Goal: Information Seeking & Learning: Learn about a topic

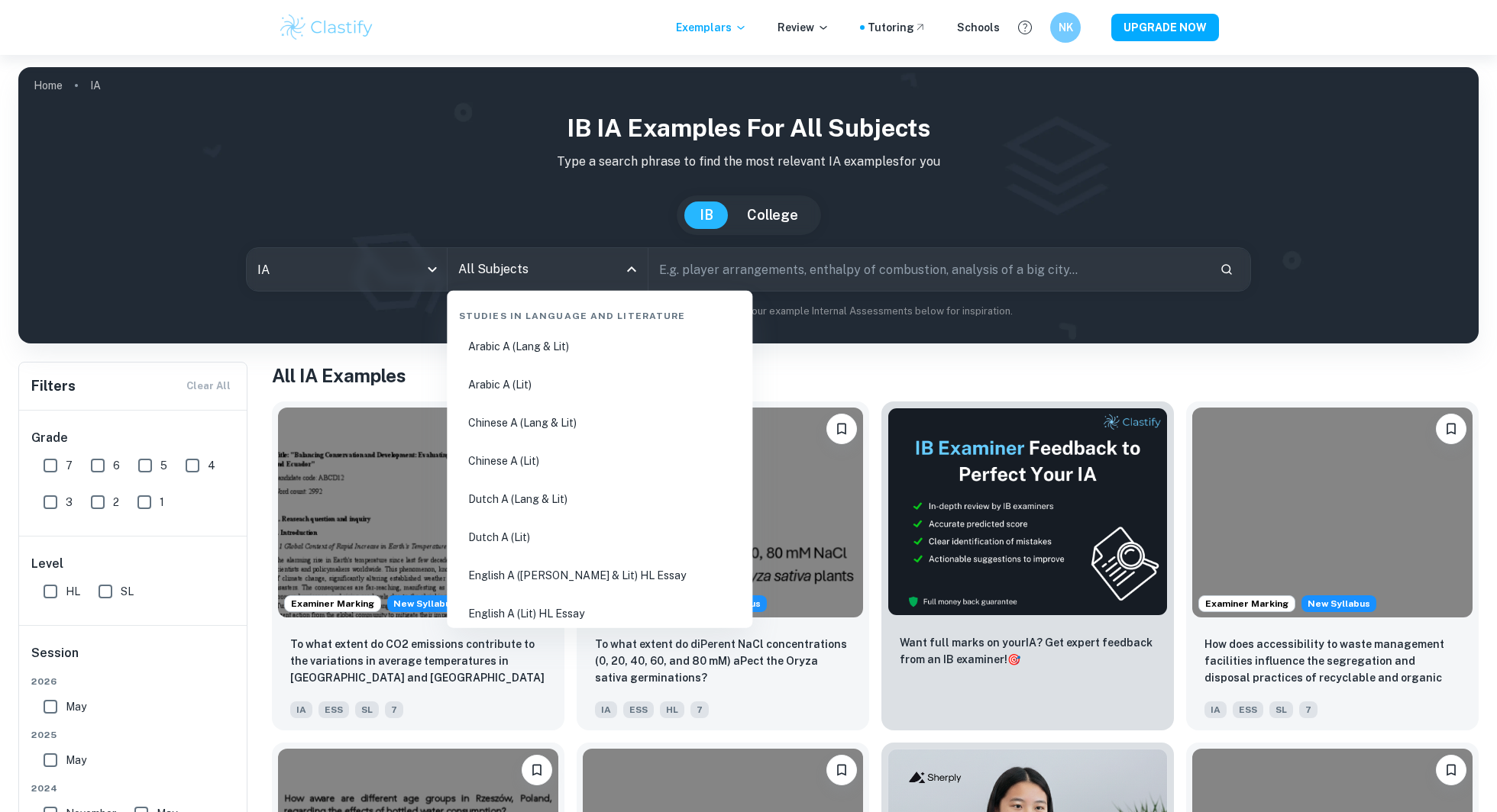
scroll to position [148, 0]
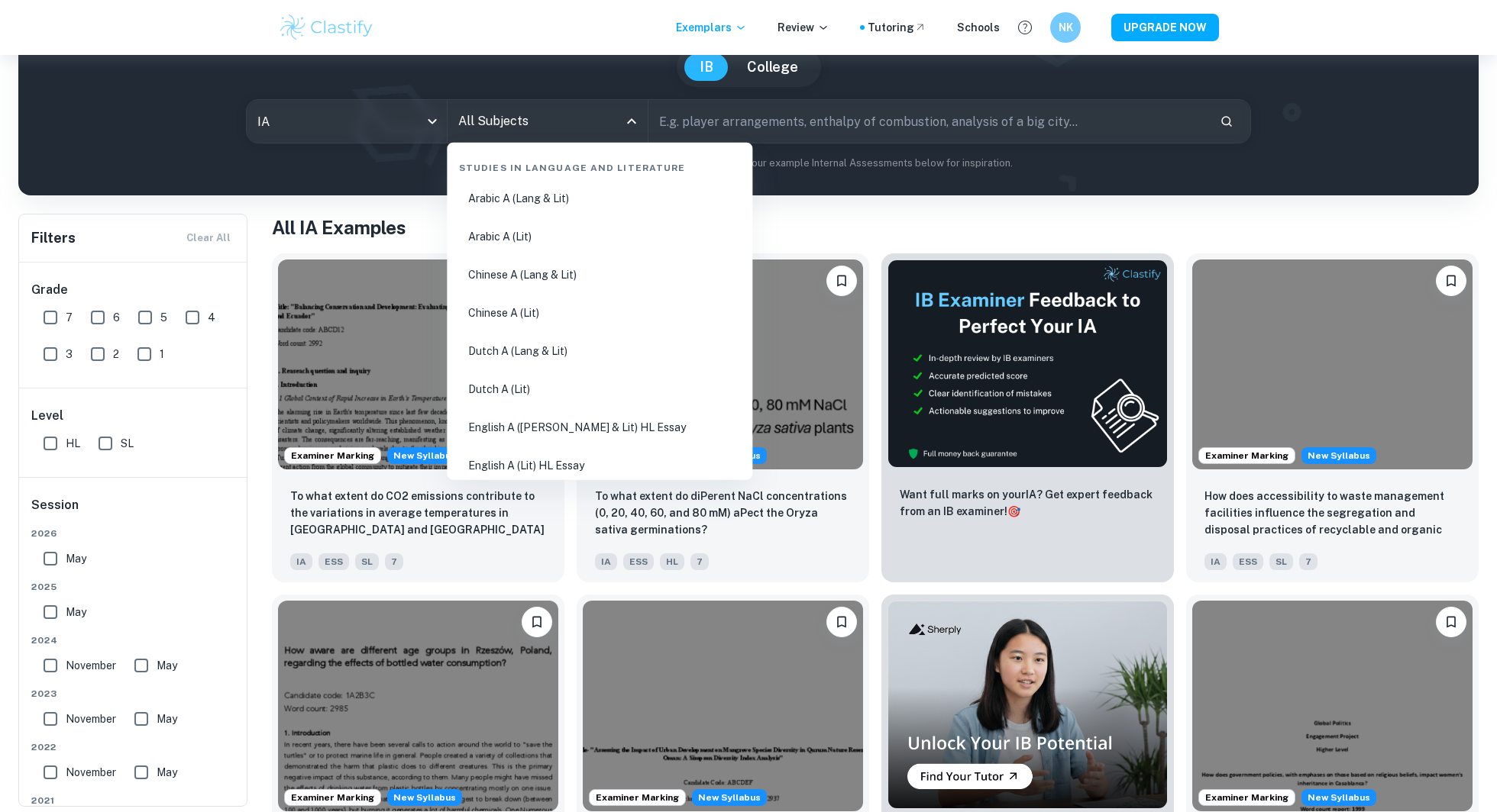
click at [529, 126] on input "All Subjects" at bounding box center [536, 121] width 163 height 29
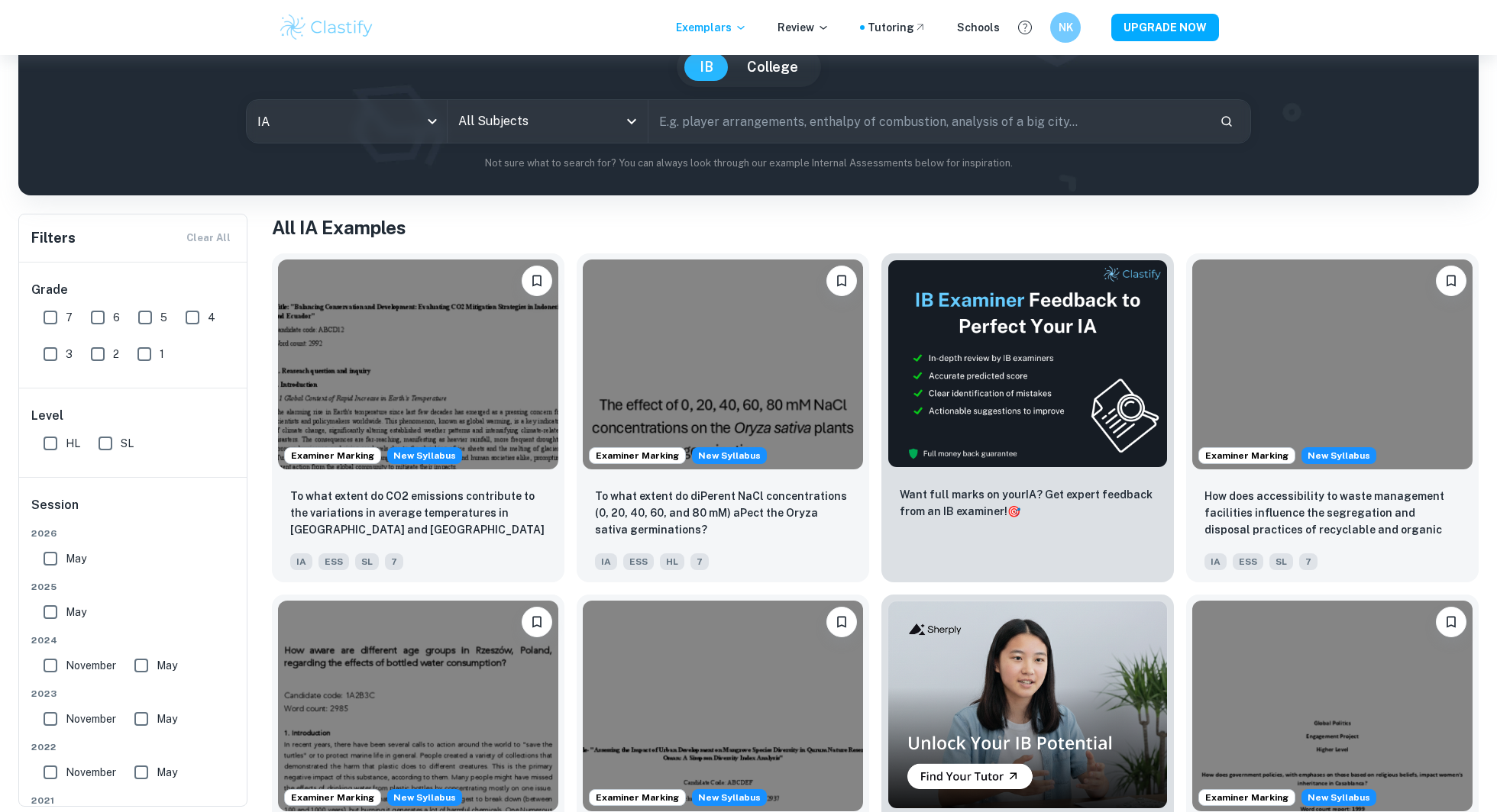
click at [529, 126] on input "All Subjects" at bounding box center [536, 121] width 163 height 29
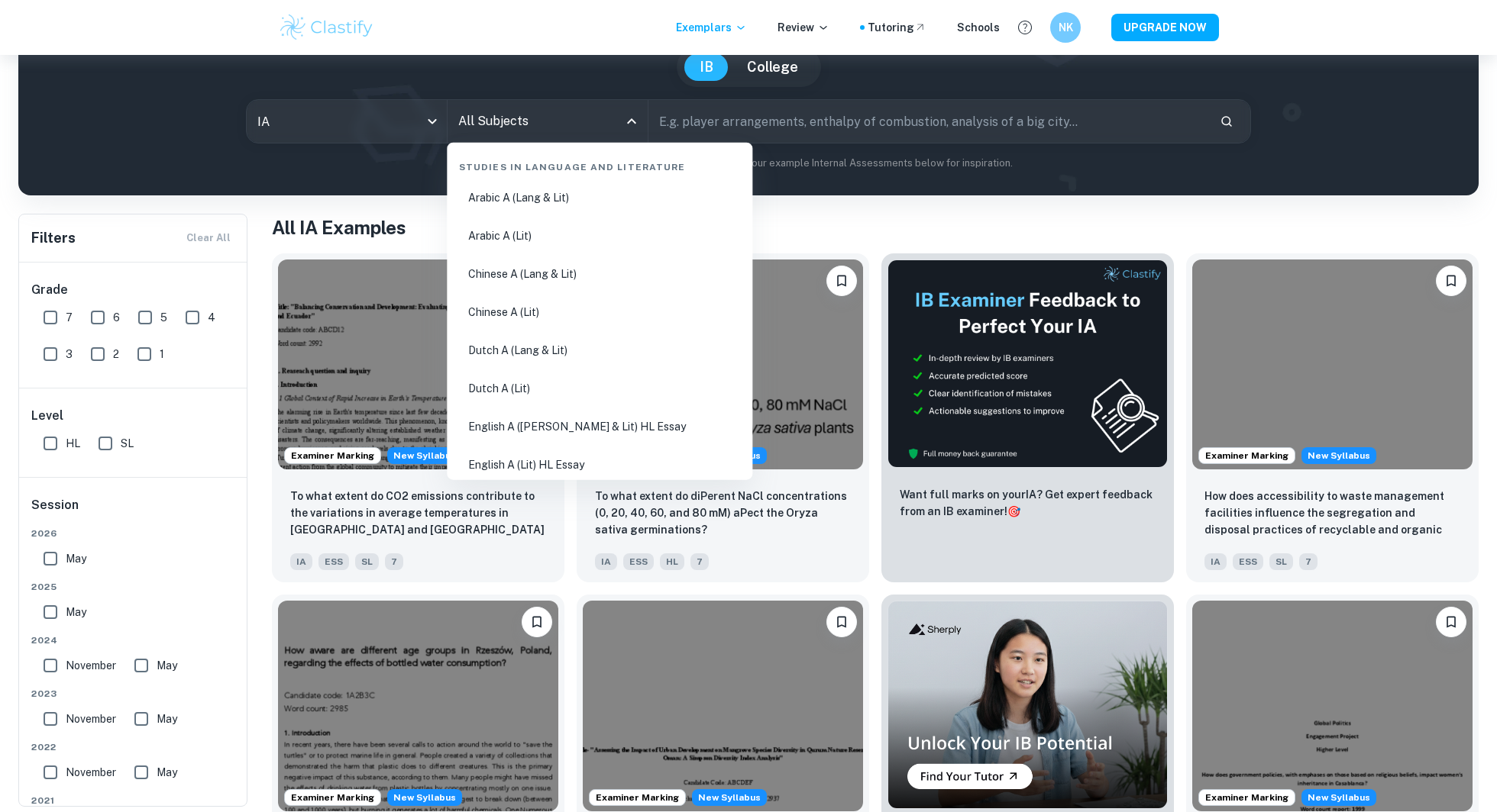
scroll to position [0, 0]
click at [360, 106] on body "We value your privacy We use cookies to enhance your browsing experience, serve…" at bounding box center [748, 312] width 1497 height 812
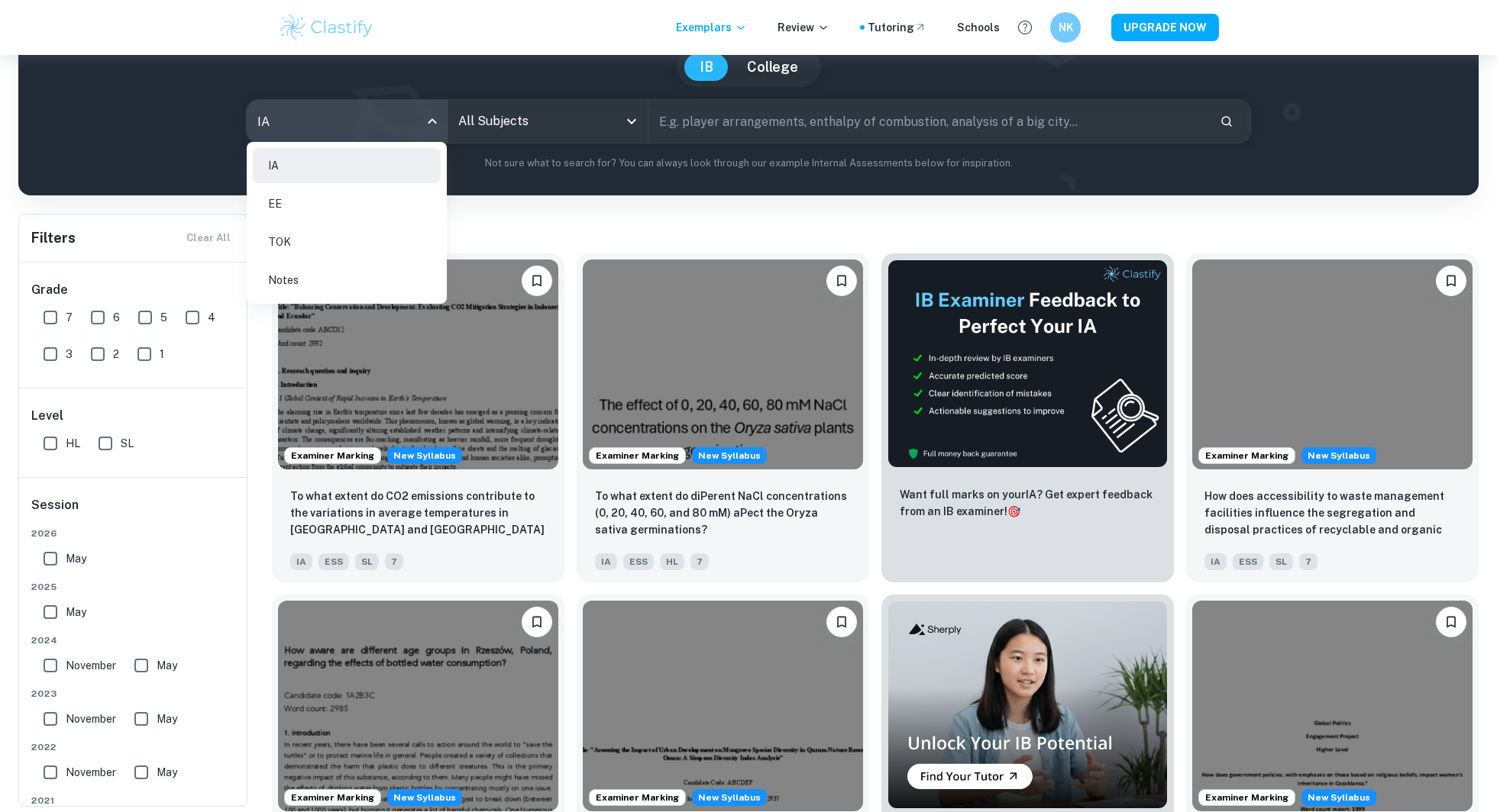
click at [521, 128] on div at bounding box center [748, 406] width 1497 height 812
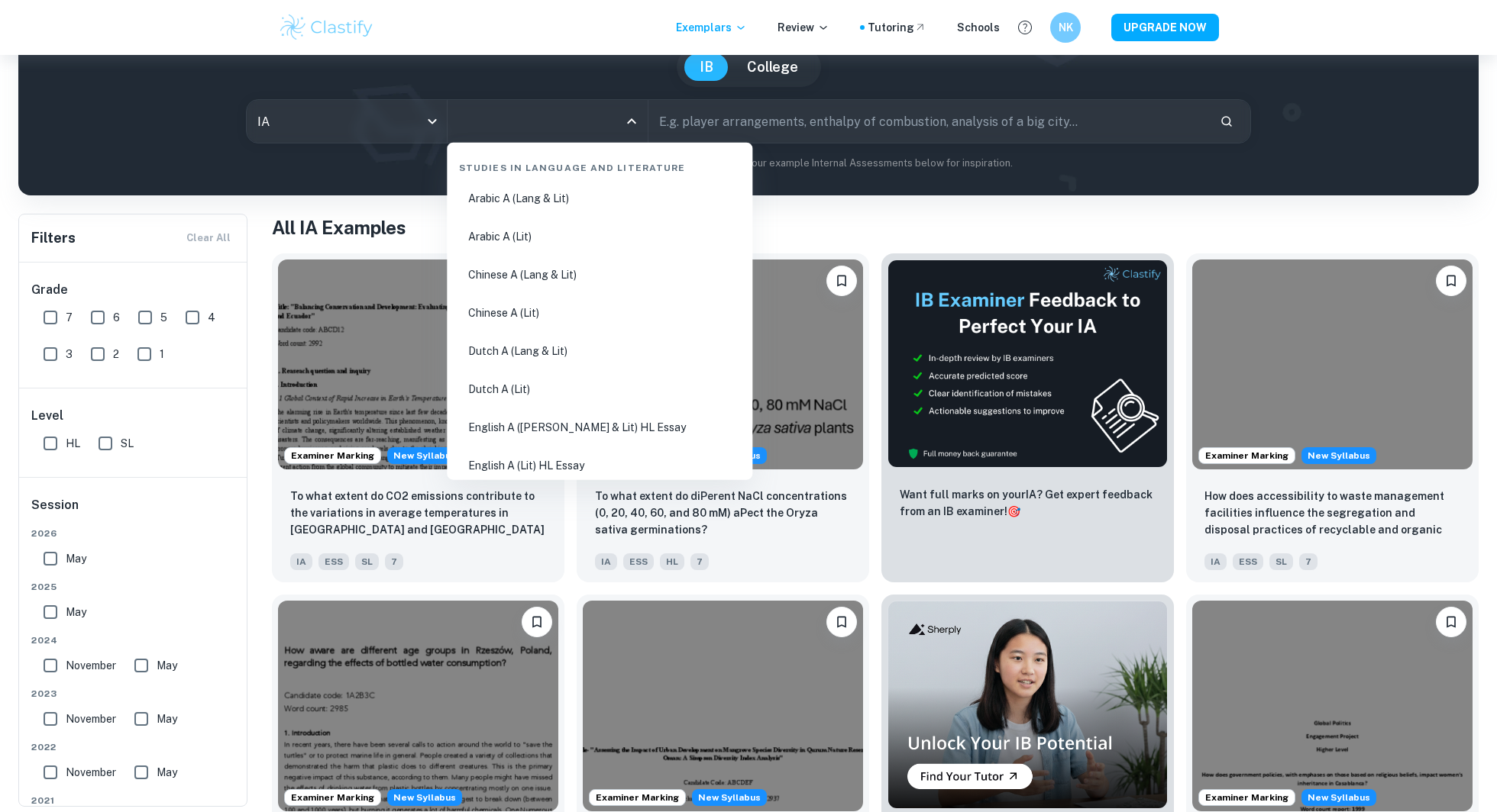
click at [505, 108] on input "All Subjects" at bounding box center [536, 121] width 163 height 29
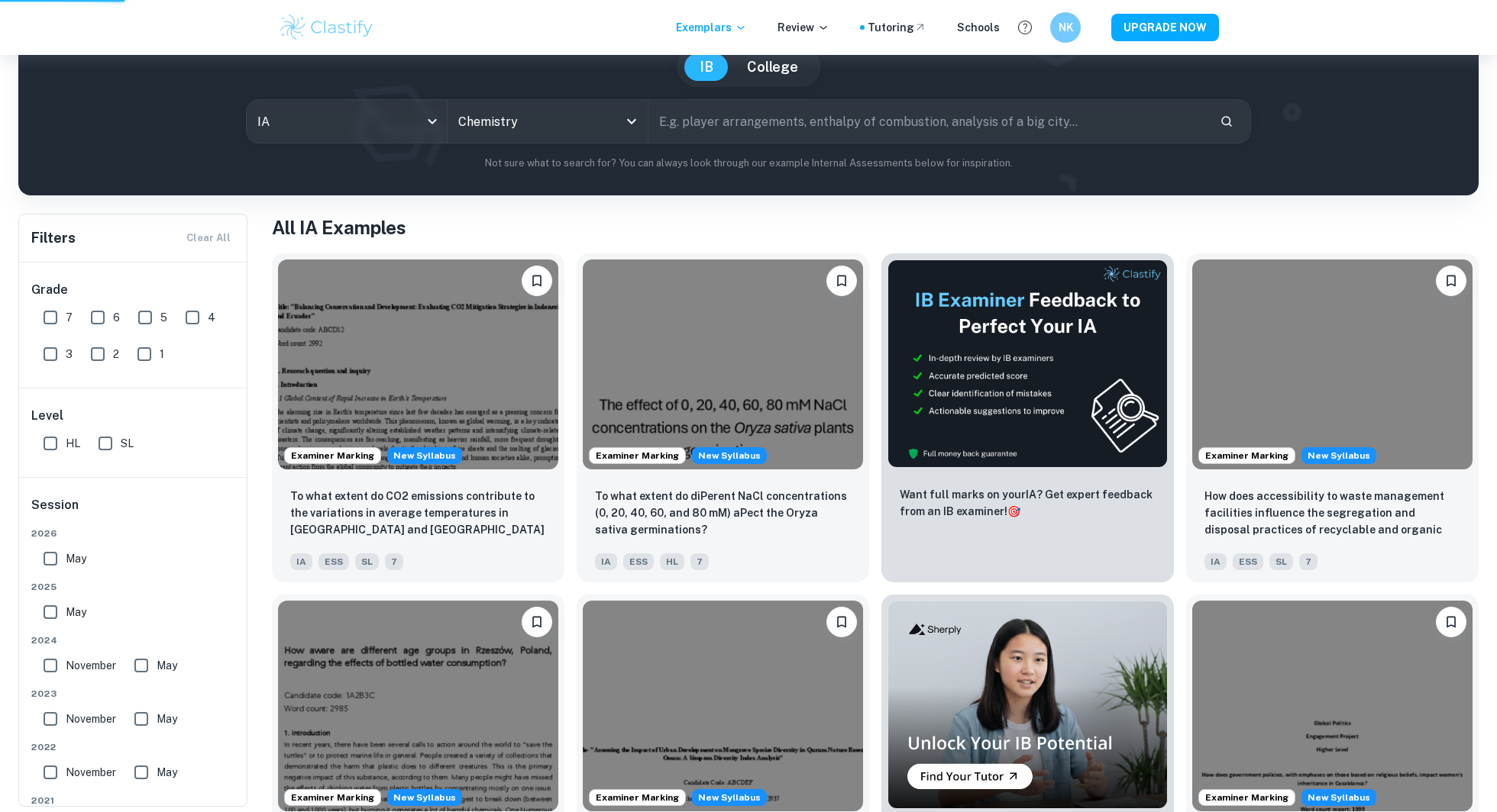
type input "Chemistry"
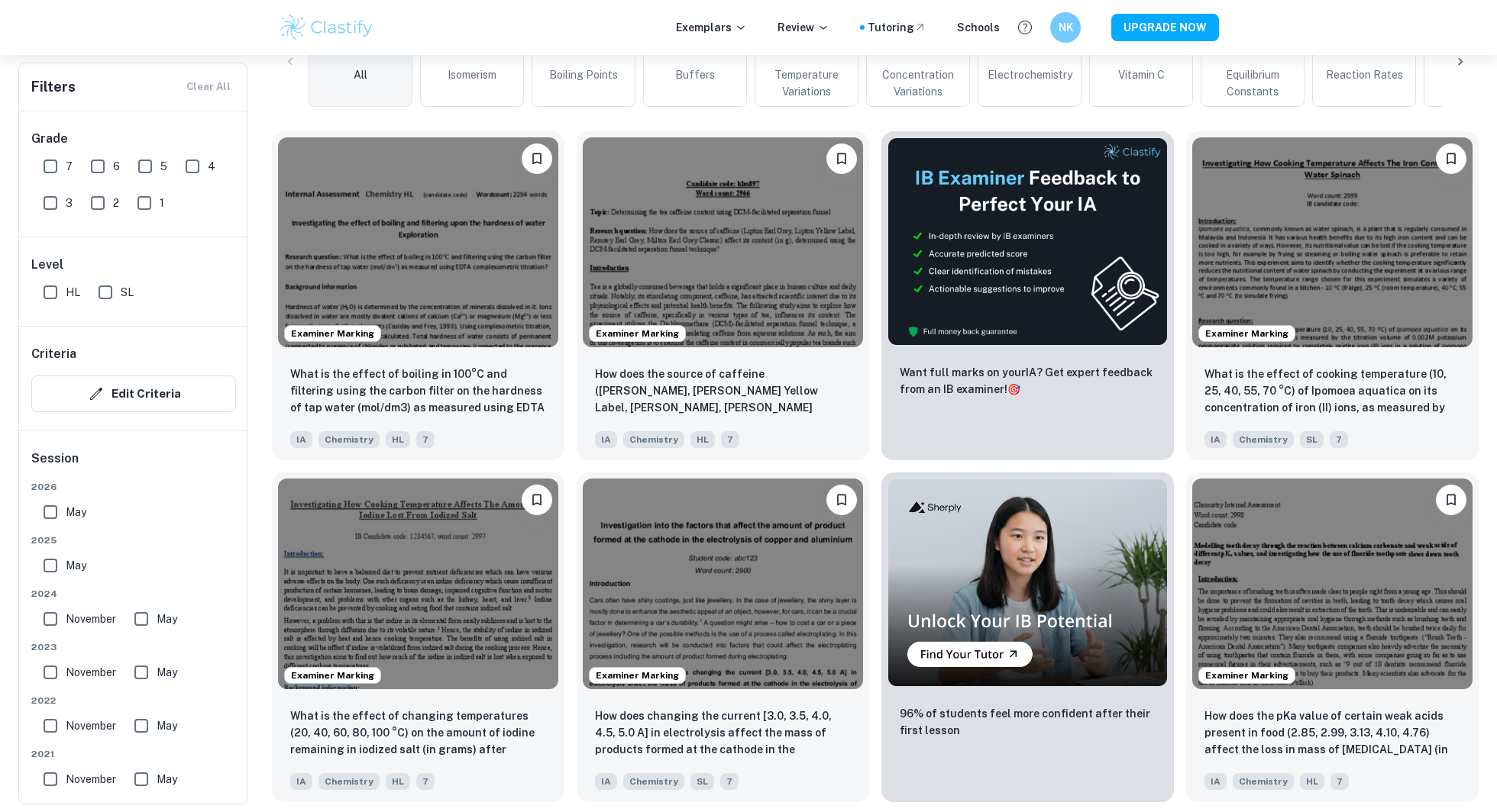
scroll to position [431, 0]
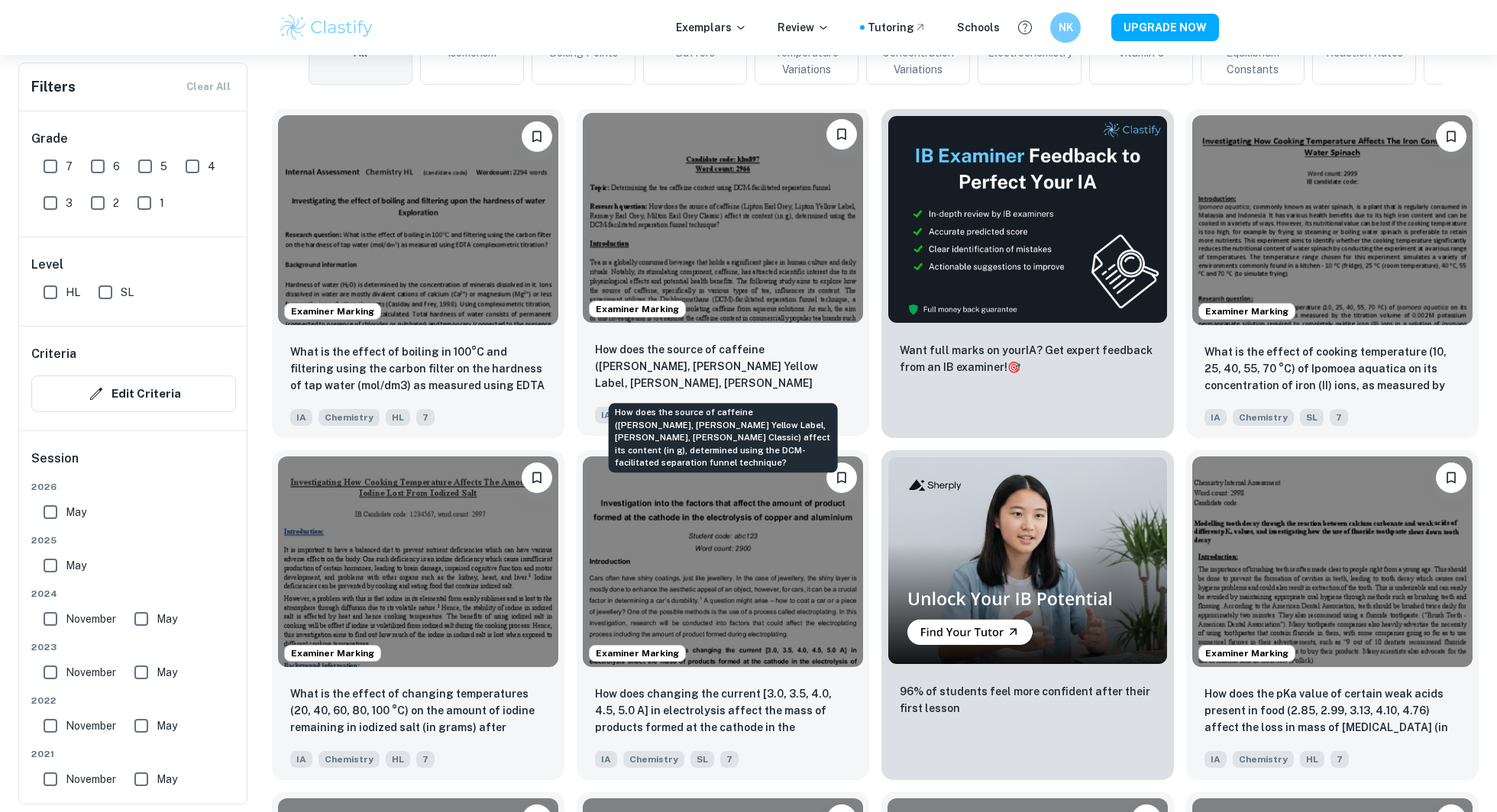
click at [682, 380] on p "How does the source of caffeine ([PERSON_NAME], [PERSON_NAME] Yellow Label, [PE…" at bounding box center [723, 367] width 256 height 51
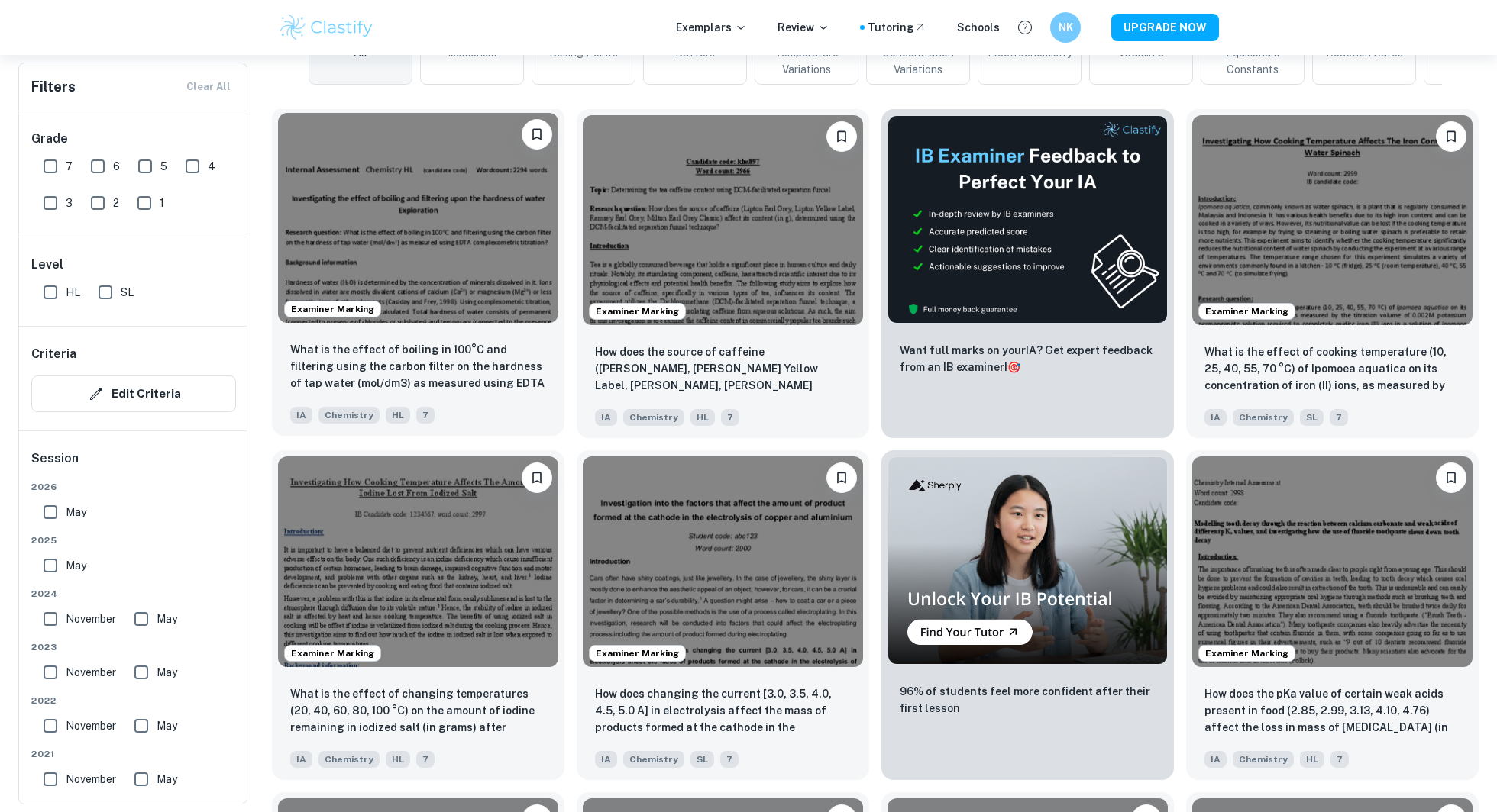
click at [523, 240] on img at bounding box center [418, 217] width 281 height 209
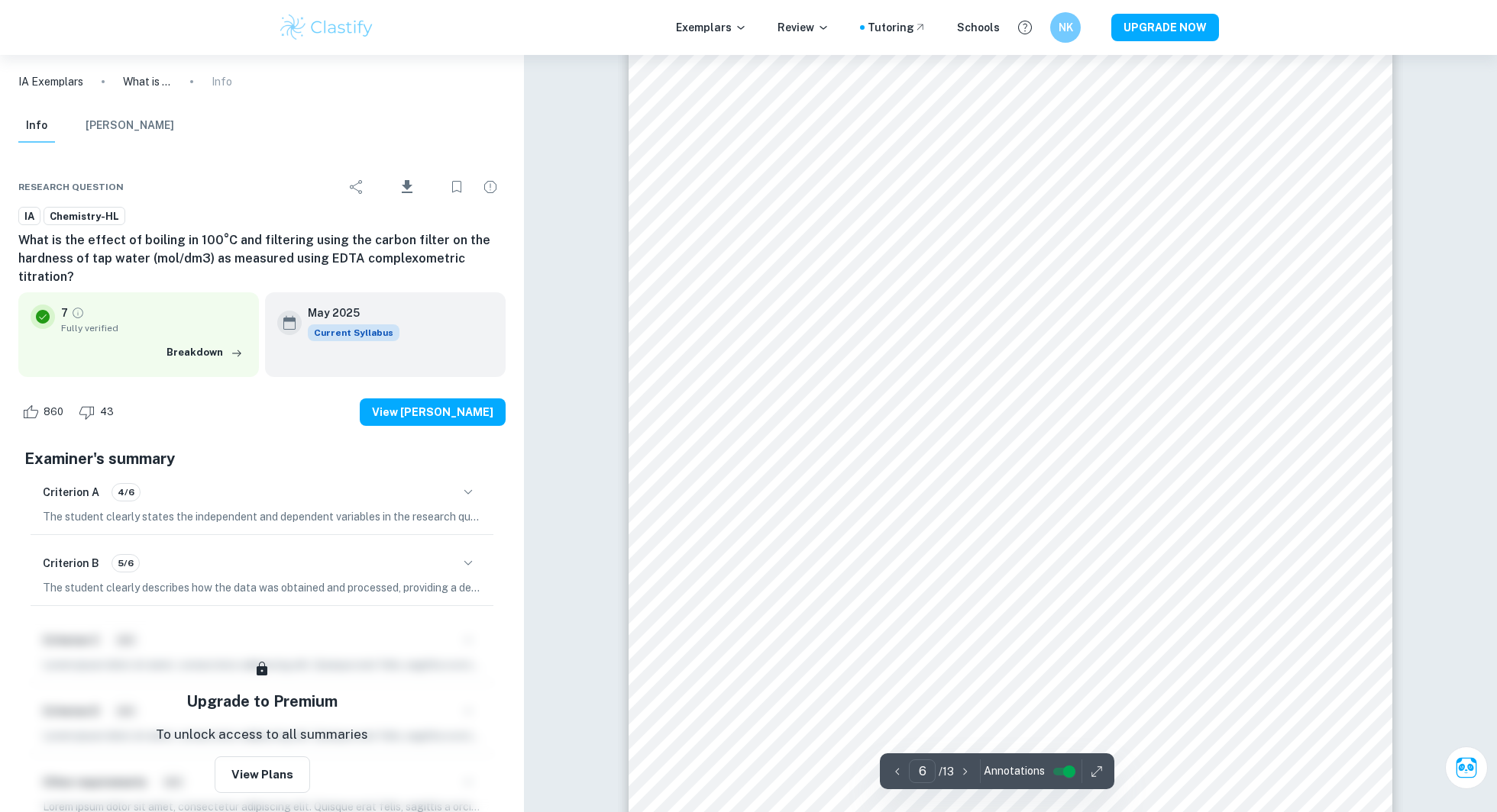
scroll to position [5953, 0]
type input "7"
